Goal: Transaction & Acquisition: Download file/media

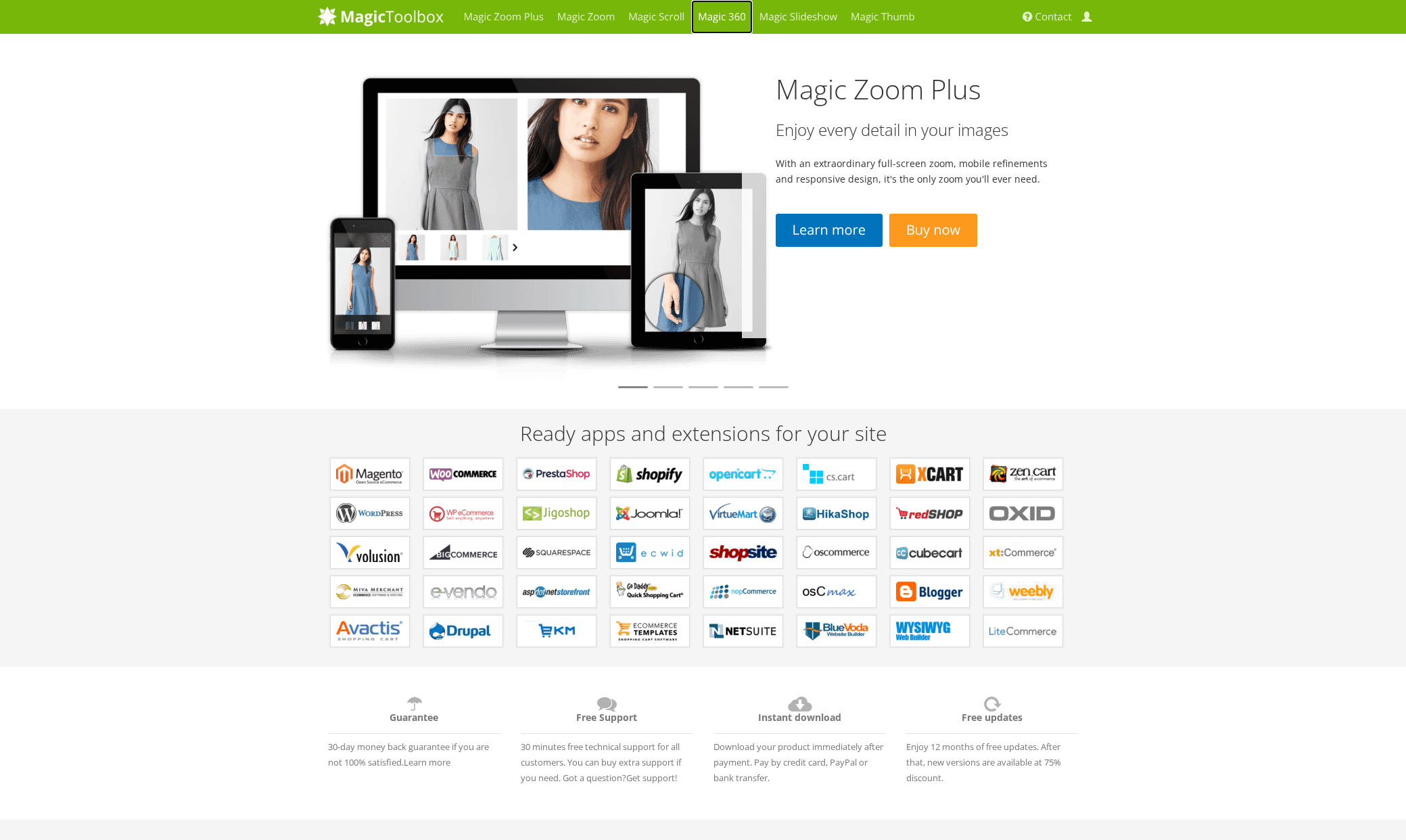
click at [728, 18] on link "Magic 360" at bounding box center [722, 17] width 61 height 34
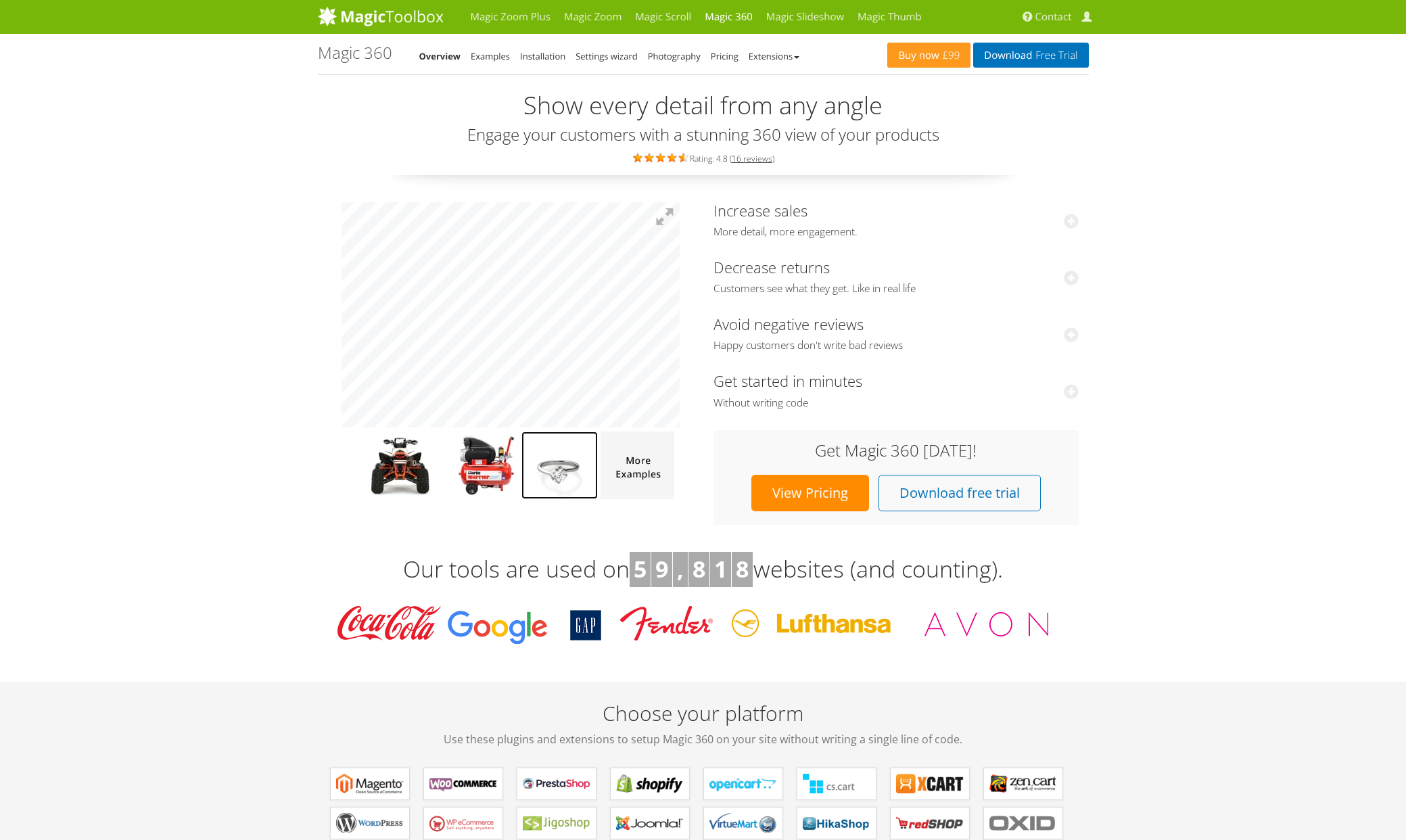
click at [569, 479] on img at bounding box center [560, 465] width 77 height 67
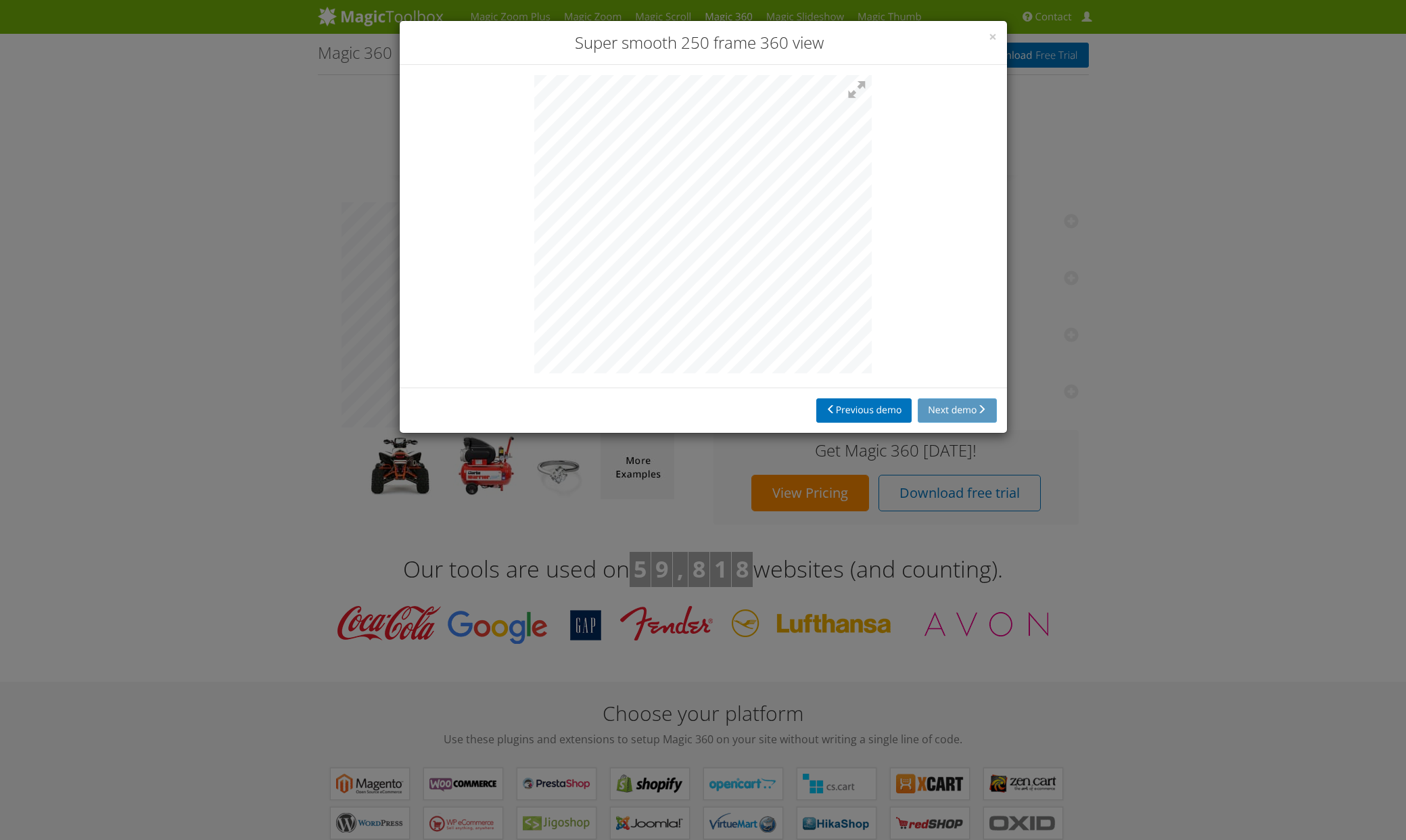
click at [874, 291] on div at bounding box center [703, 226] width 608 height 323
click at [856, 410] on button "Previous demo" at bounding box center [864, 411] width 96 height 25
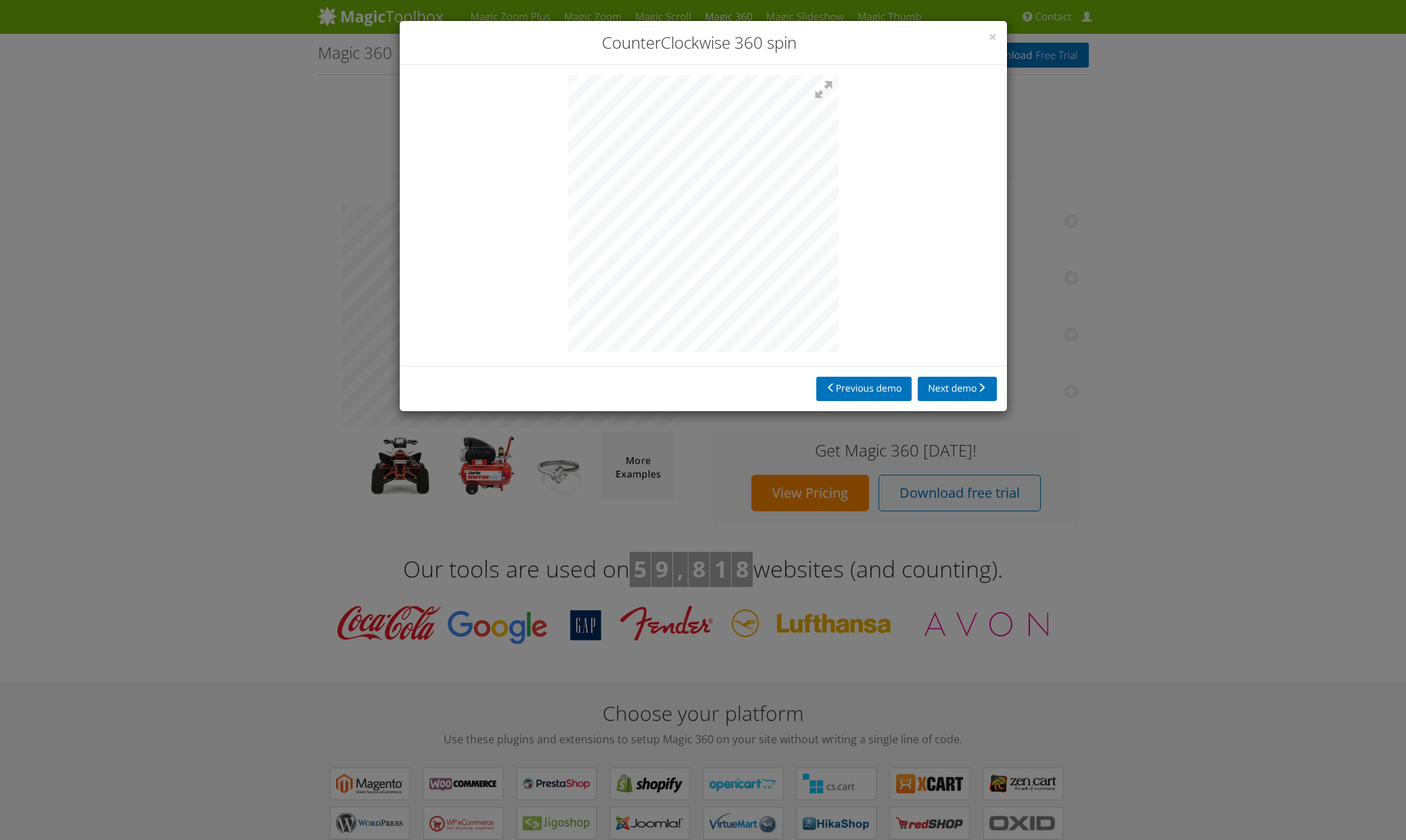
click at [1104, 378] on div "× CounterClockwise 360 spin Previous demo Next demo" at bounding box center [703, 420] width 1406 height 840
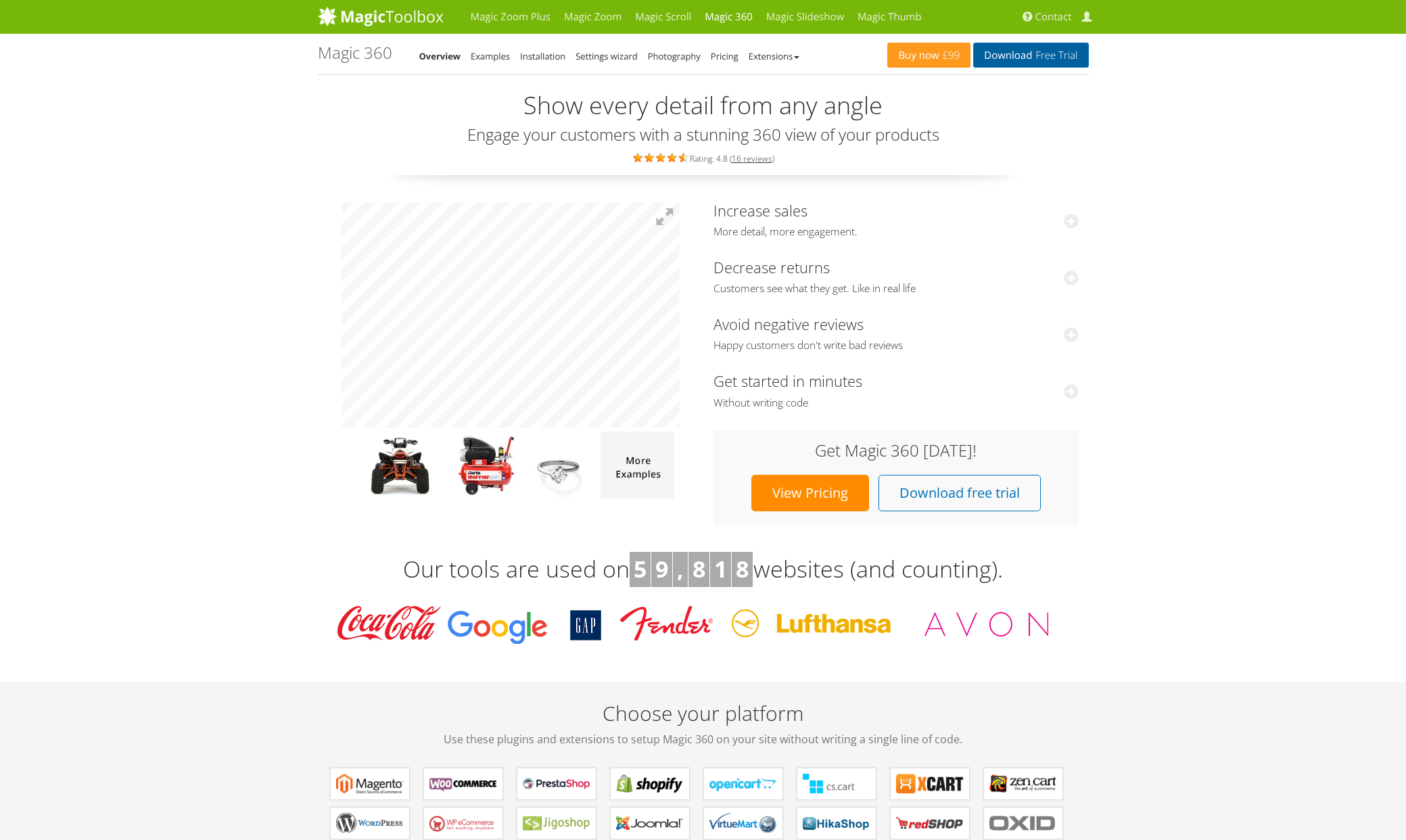
click at [1004, 56] on link "Download Free Trial" at bounding box center [1030, 55] width 115 height 25
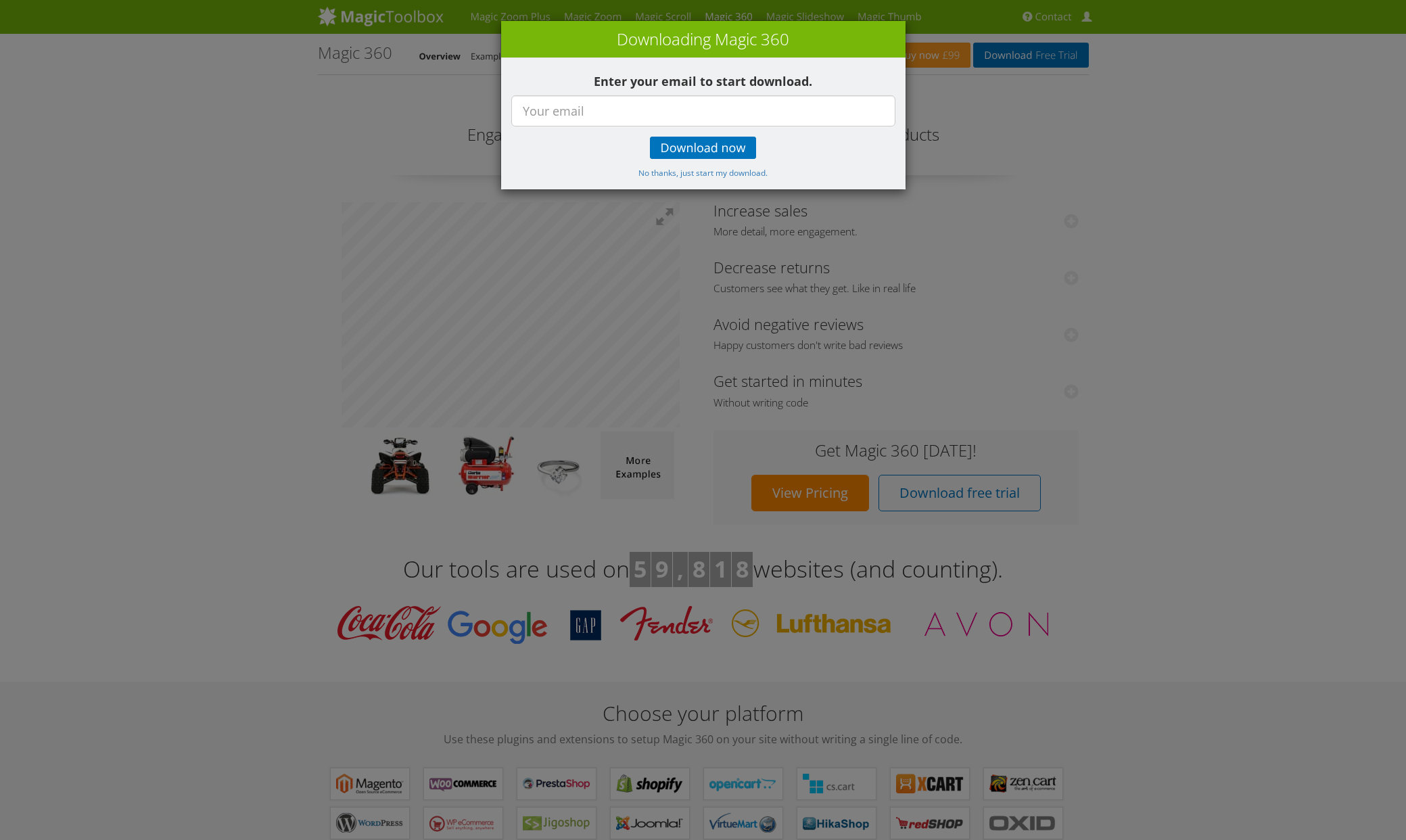
click at [1177, 353] on div "× Downloading Magic 360 Enter your email to start download. Download now No tha…" at bounding box center [703, 420] width 1406 height 840
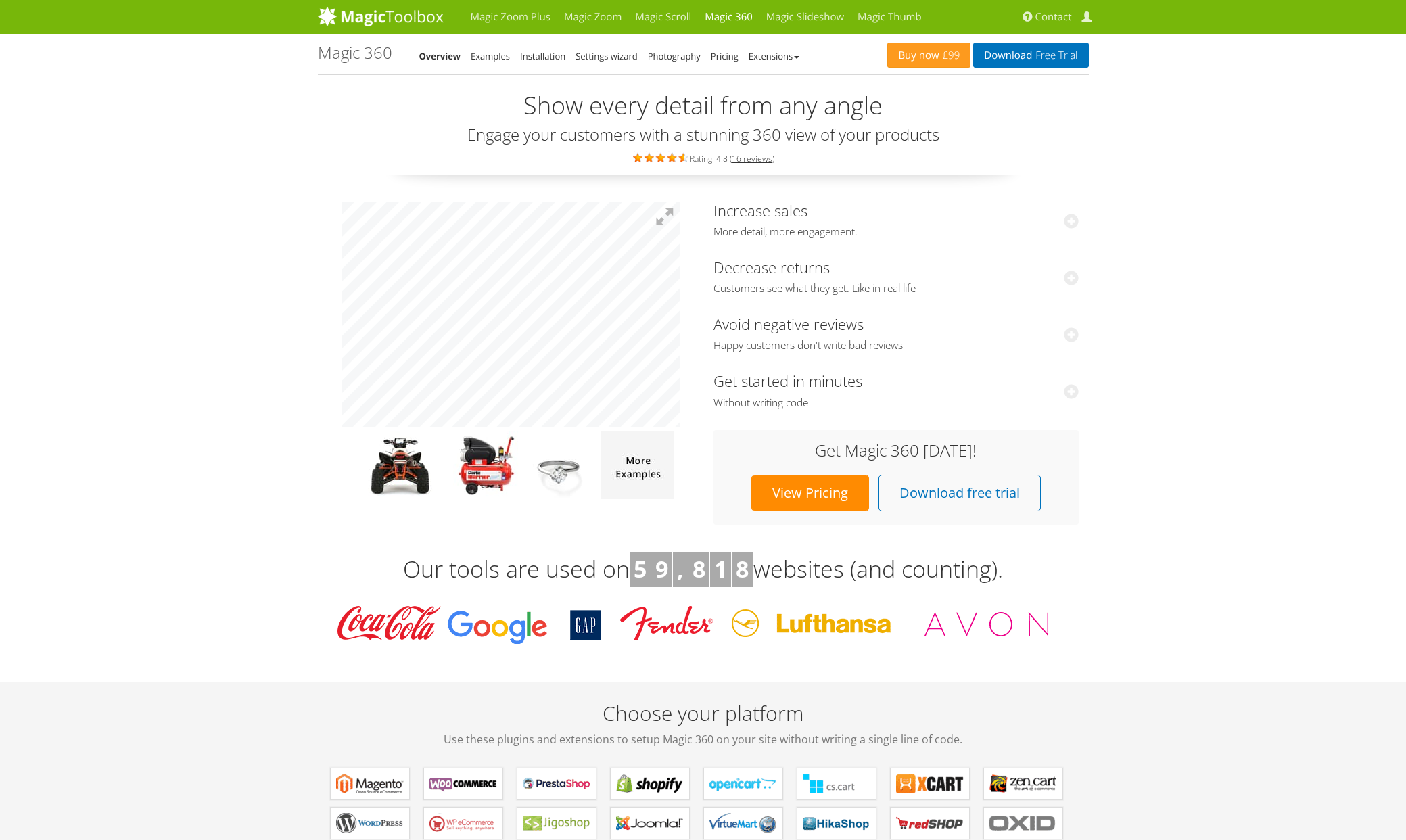
click at [573, 58] on ul "Overview Examples Installation Settings wizard Photography Pricing Extensions" at bounding box center [615, 55] width 391 height 16
click at [587, 57] on link "Settings wizard" at bounding box center [606, 56] width 62 height 12
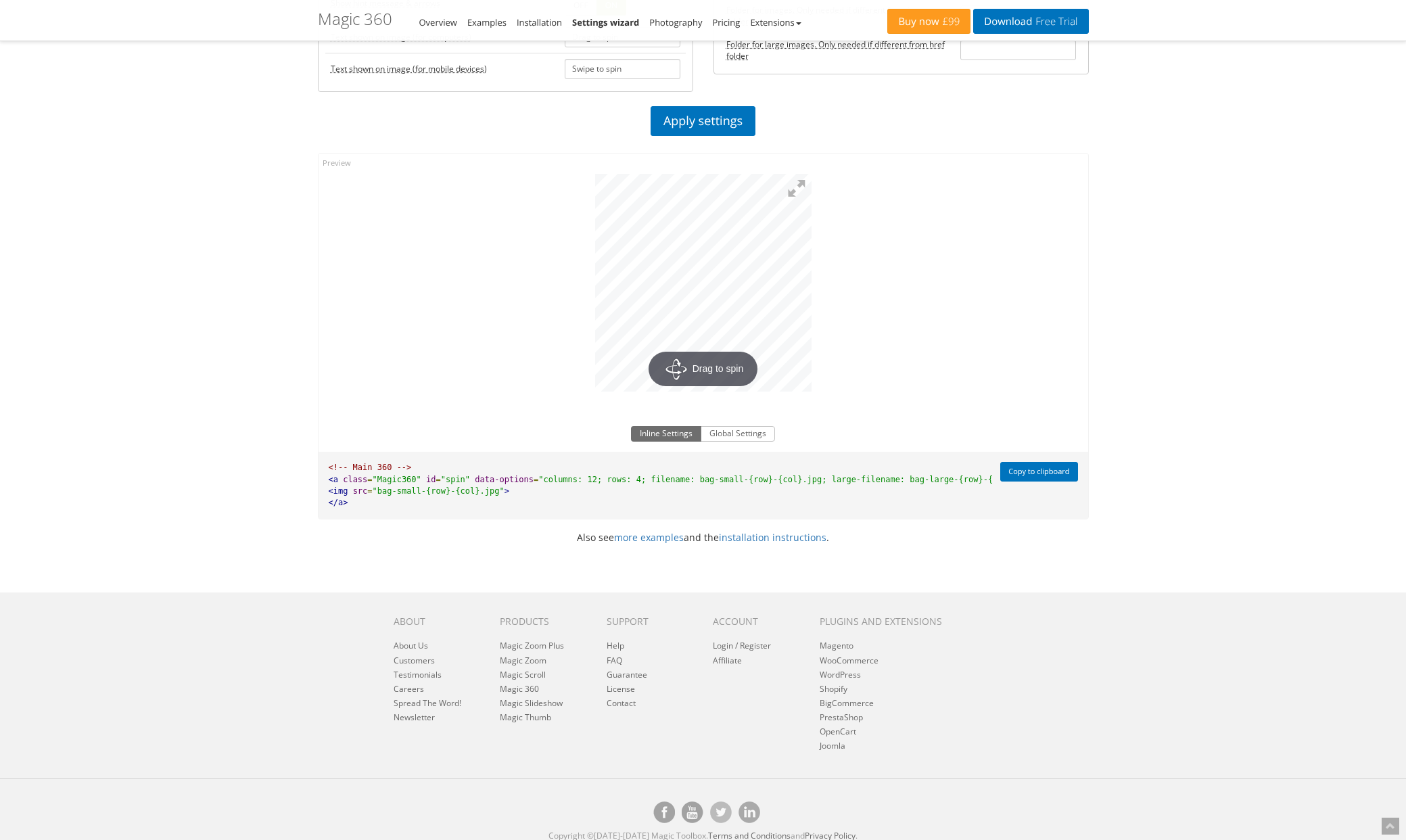
scroll to position [771, 0]
